Goal: Information Seeking & Learning: Learn about a topic

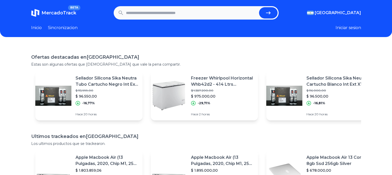
click at [167, 17] on input "text" at bounding box center [191, 12] width 131 height 11
type input "*****"
click at [259, 7] on button "submit" at bounding box center [268, 12] width 19 height 11
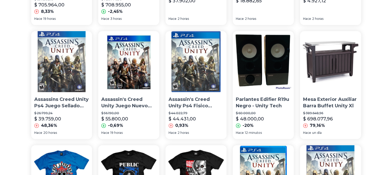
scroll to position [155, 0]
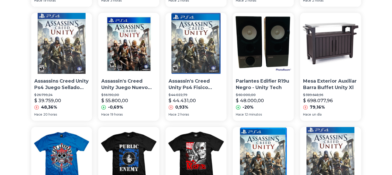
click at [77, 84] on p "Assassins Creed Unity Ps4 Juego Sellado Canje Sevengamer" at bounding box center [61, 84] width 55 height 13
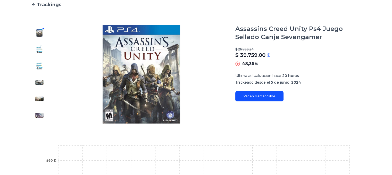
scroll to position [52, 0]
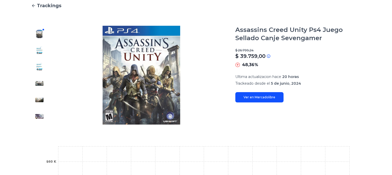
click at [255, 97] on link "Ver en Mercadolibre" at bounding box center [259, 97] width 48 height 10
